Goal: Obtain resource: Download file/media

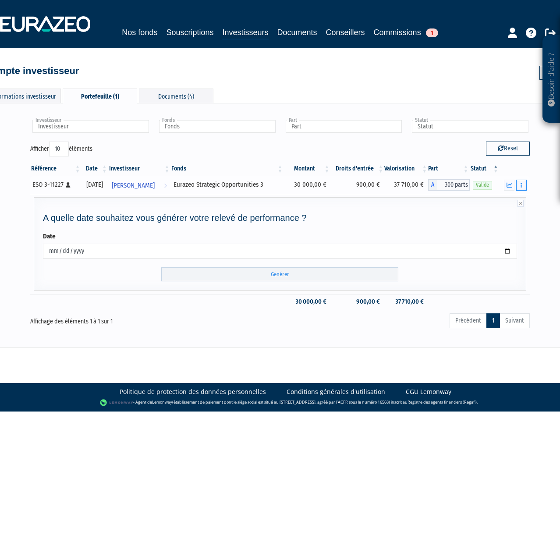
click at [521, 185] on button "button" at bounding box center [522, 185] width 11 height 11
click at [151, 187] on span "[PERSON_NAME]" at bounding box center [133, 186] width 43 height 16
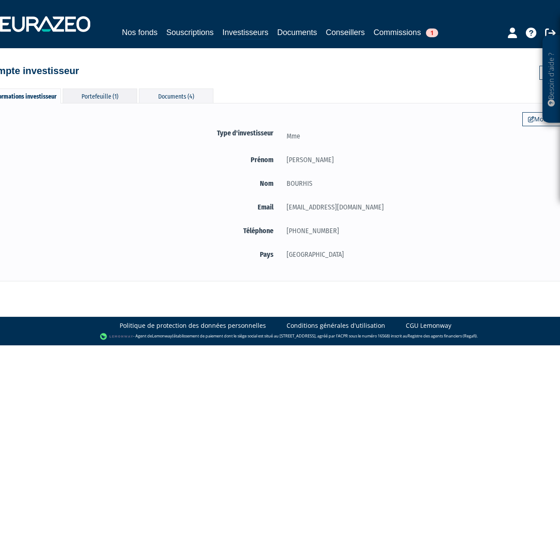
click at [102, 96] on div "Portefeuille (1)" at bounding box center [100, 96] width 75 height 14
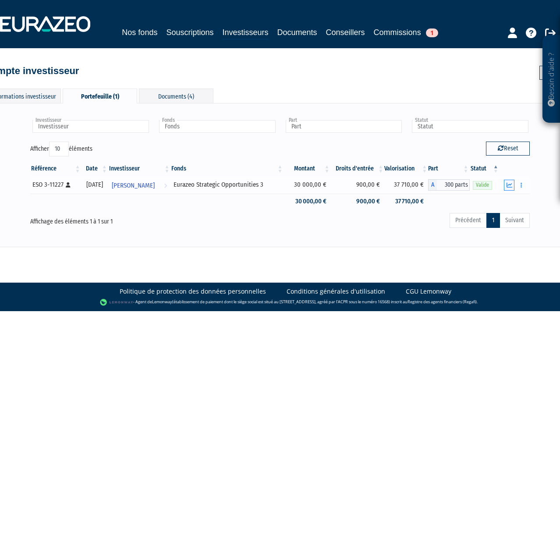
click at [510, 184] on icon "button" at bounding box center [510, 185] width 6 height 6
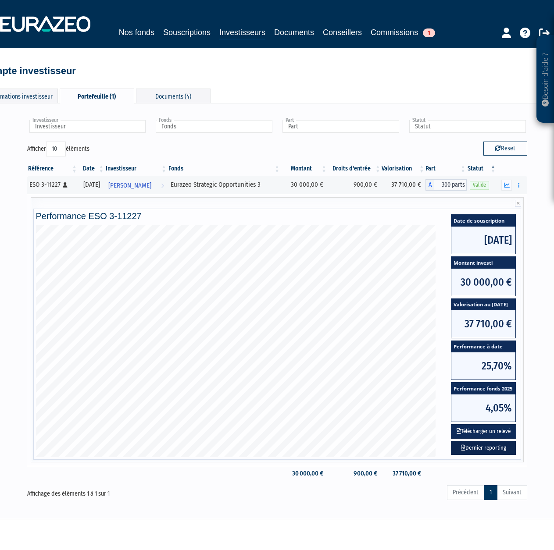
click at [484, 448] on link "Dernier reporting" at bounding box center [483, 448] width 65 height 14
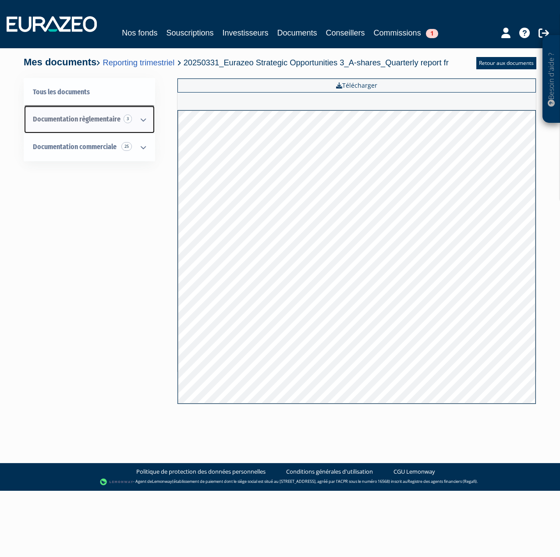
click at [95, 122] on span "Documentation règlementaire 3" at bounding box center [77, 119] width 88 height 8
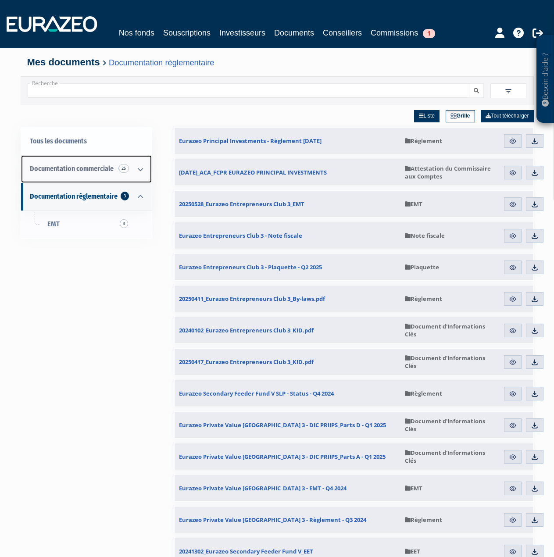
click at [91, 170] on span "Documentation commerciale 25" at bounding box center [72, 168] width 84 height 8
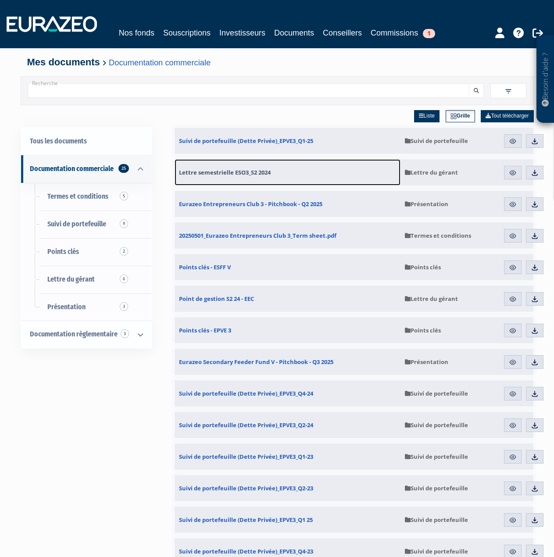
click at [239, 175] on span "Lettre semestrielle ESO3_S2 2024" at bounding box center [225, 172] width 92 height 8
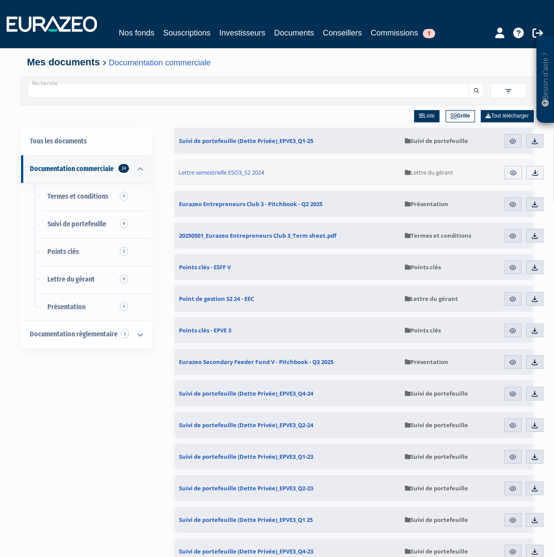
click at [182, 92] on input "Recherche" at bounding box center [249, 90] width 442 height 14
type input "eso3"
click at [469, 83] on button "submit" at bounding box center [476, 90] width 15 height 14
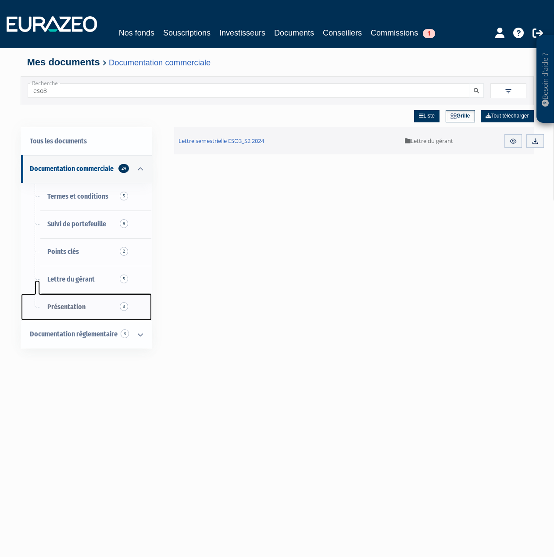
click at [67, 313] on link "Présentation 3" at bounding box center [86, 307] width 131 height 28
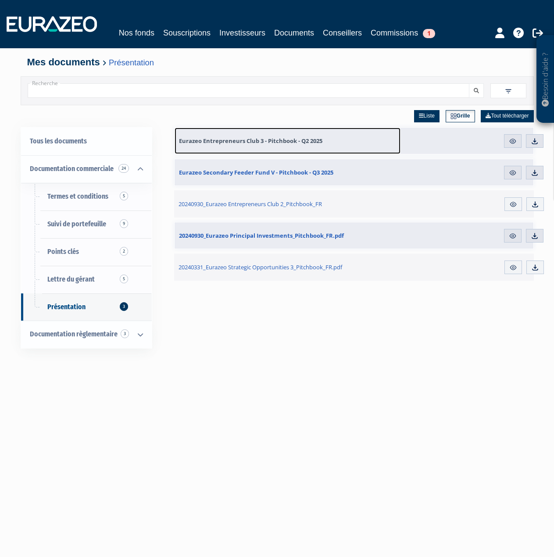
click at [292, 142] on span "Eurazeo Entrepreneurs Club 3 - Pitchbook - Q2 2025" at bounding box center [250, 141] width 143 height 8
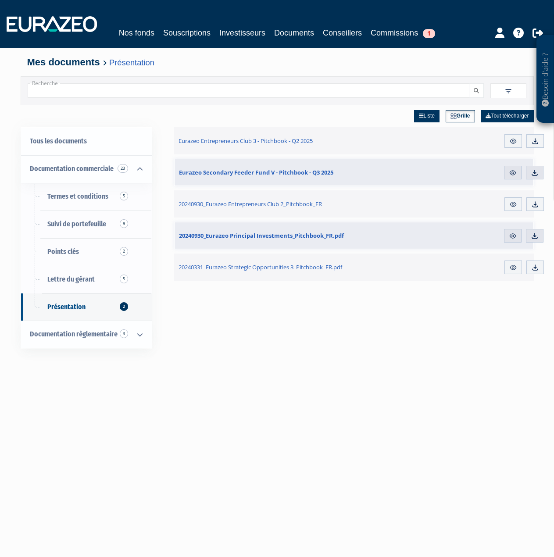
click at [101, 93] on input "Recherche" at bounding box center [249, 90] width 442 height 14
type input "eurazeo strategic opportunities 3"
click at [469, 83] on button "submit" at bounding box center [476, 90] width 15 height 14
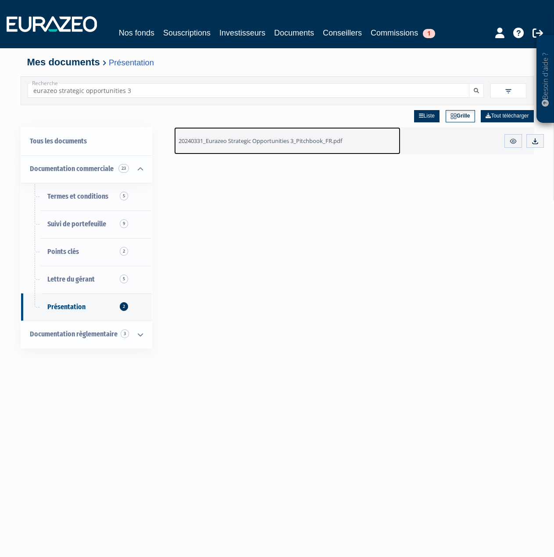
click at [339, 141] on span "20240331_Eurazeo Strategic Opportunities 3_Pitchbook_FR.pdf" at bounding box center [260, 141] width 164 height 8
